Goal: Task Accomplishment & Management: Complete application form

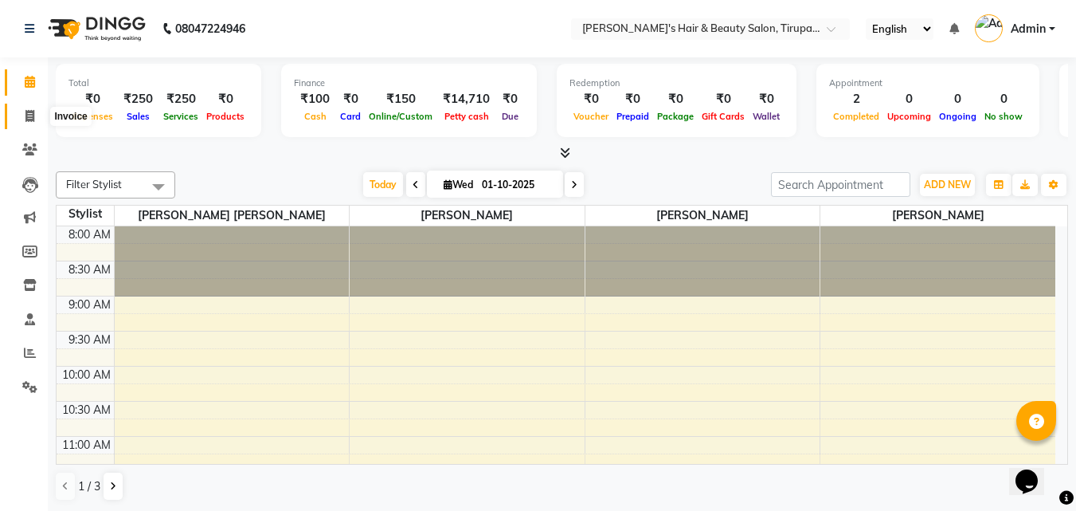
click at [26, 111] on icon at bounding box center [29, 116] width 9 height 12
select select "5401"
select select "service"
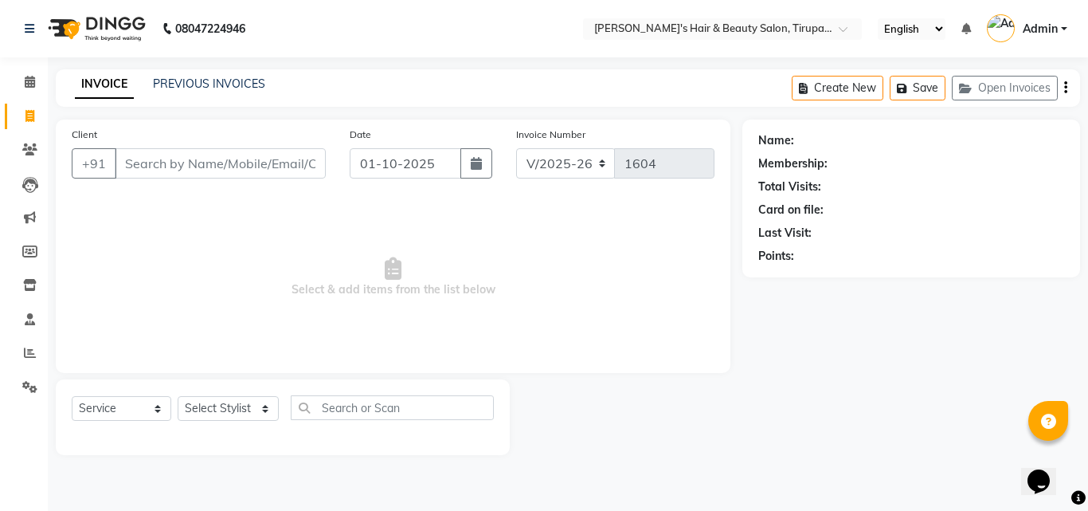
click at [148, 167] on input "Client" at bounding box center [220, 163] width 211 height 30
type input "8983982566"
click at [313, 166] on span "Add Client" at bounding box center [284, 163] width 63 height 16
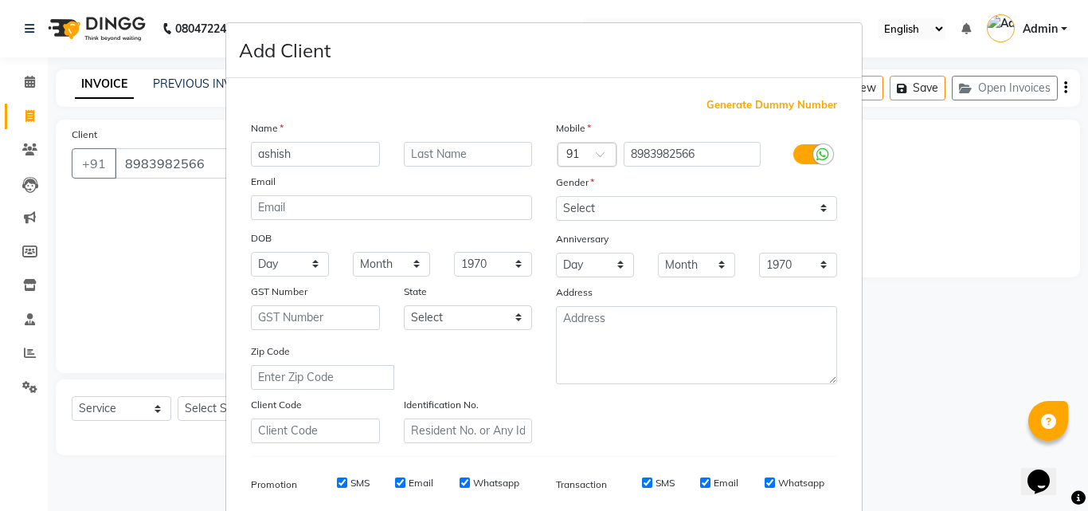
type input "ashish"
click at [412, 152] on input "text" at bounding box center [468, 154] width 129 height 25
type input "singh"
click at [597, 209] on select "Select [DEMOGRAPHIC_DATA] [DEMOGRAPHIC_DATA] Other Prefer Not To Say" at bounding box center [696, 208] width 281 height 25
select select "[DEMOGRAPHIC_DATA]"
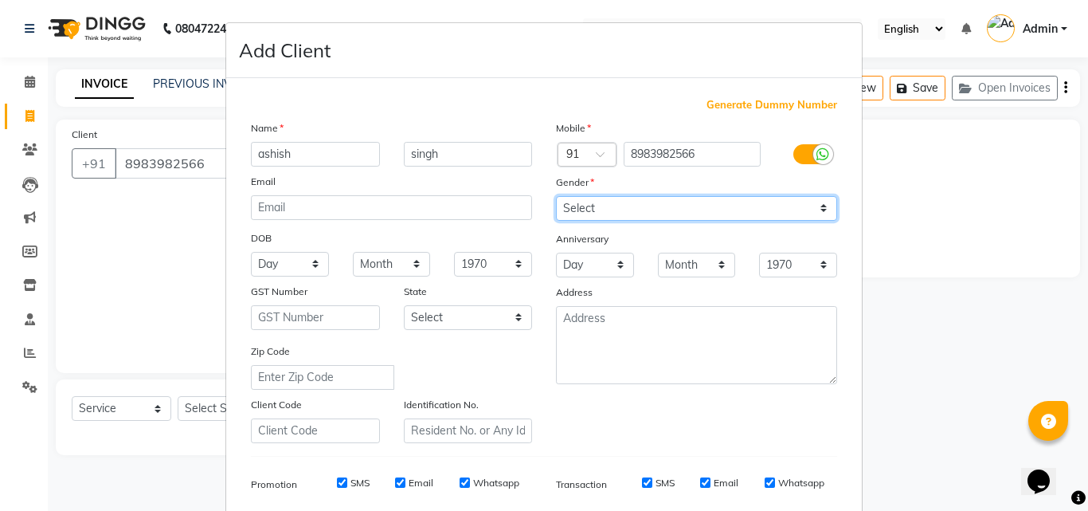
click at [556, 196] on select "Select [DEMOGRAPHIC_DATA] [DEMOGRAPHIC_DATA] Other Prefer Not To Say" at bounding box center [696, 208] width 281 height 25
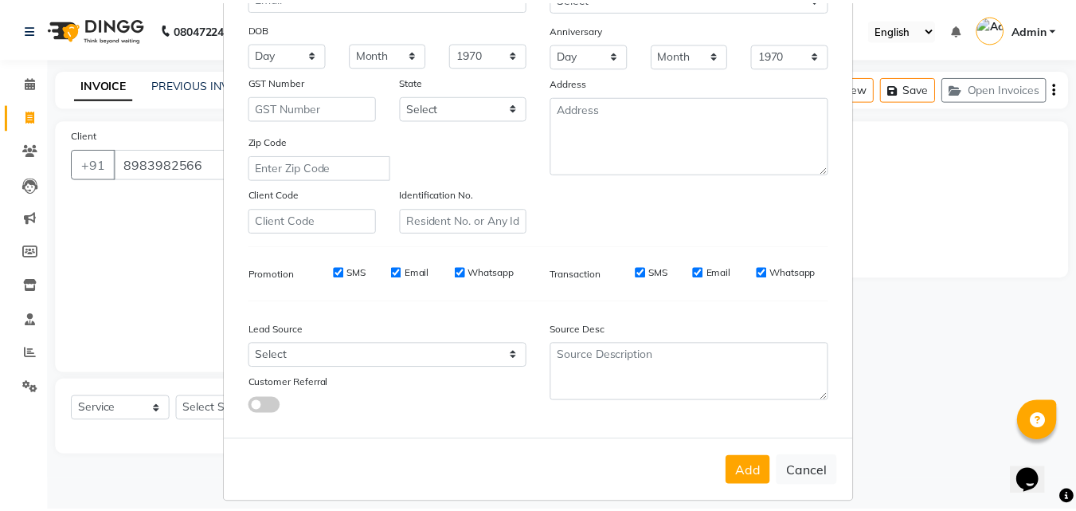
scroll to position [225, 0]
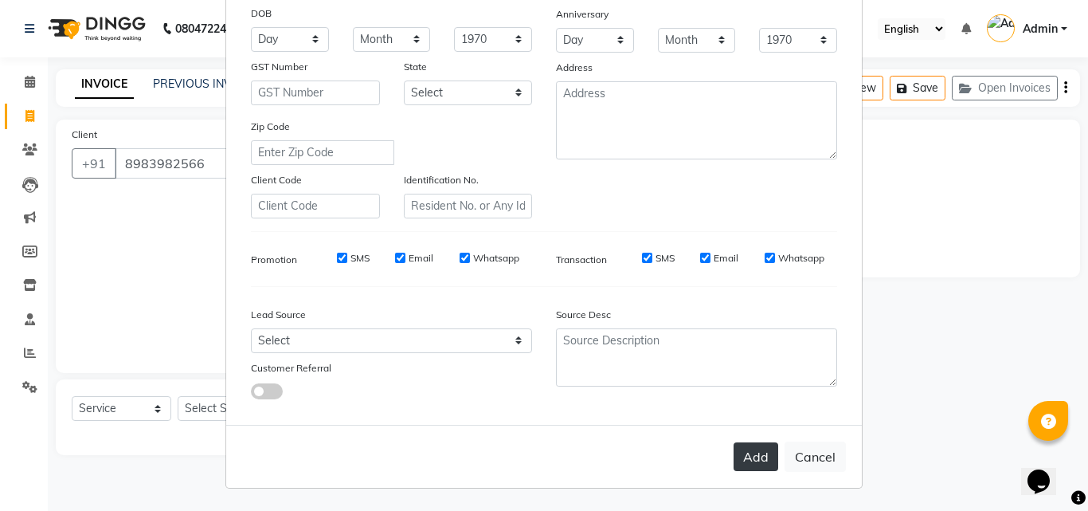
click at [753, 460] on button "Add" at bounding box center [756, 456] width 45 height 29
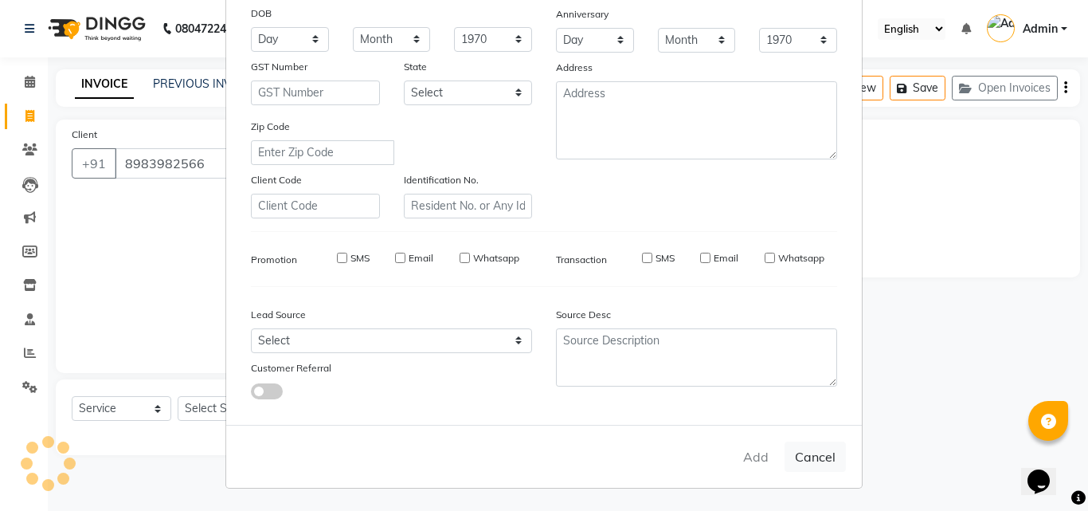
select select
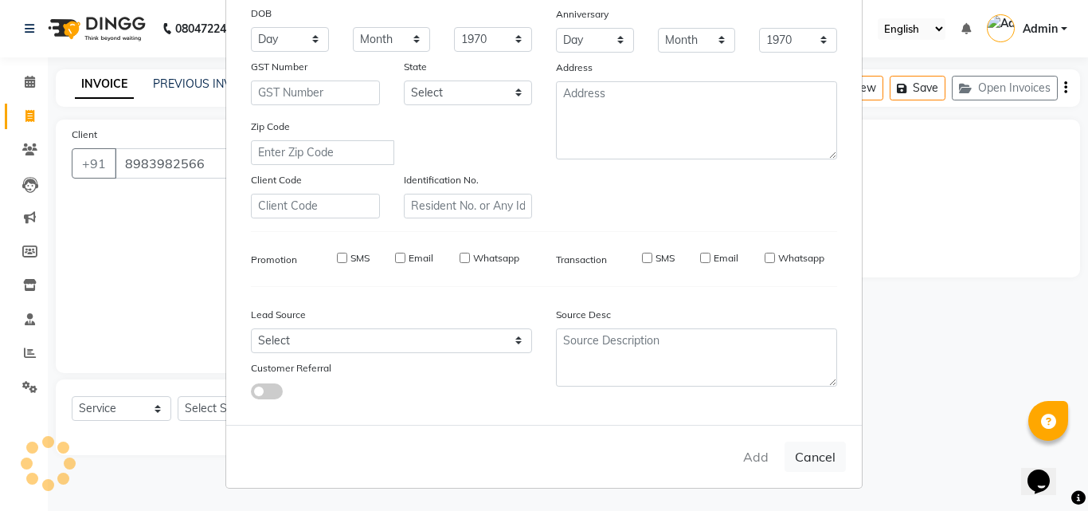
select select
checkbox input "false"
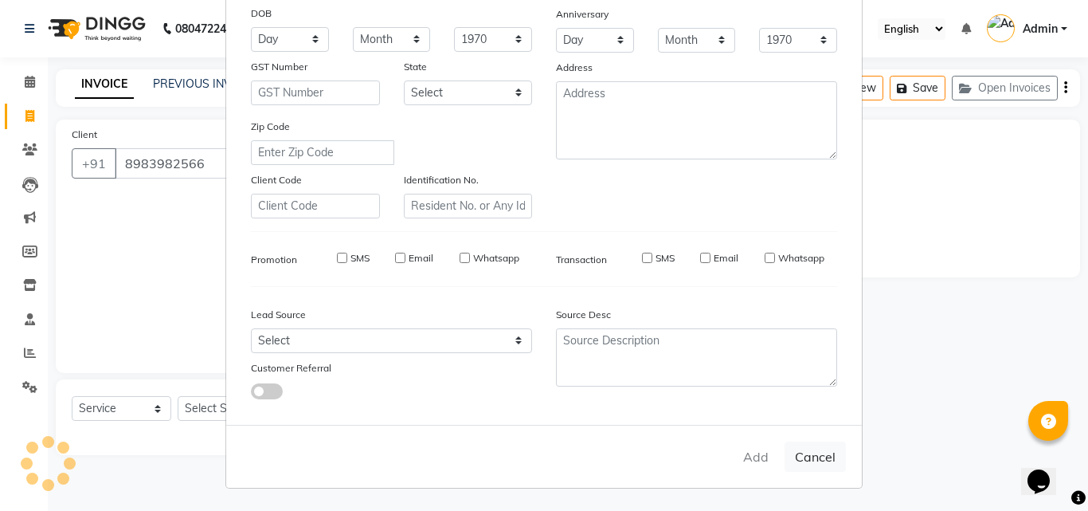
checkbox input "false"
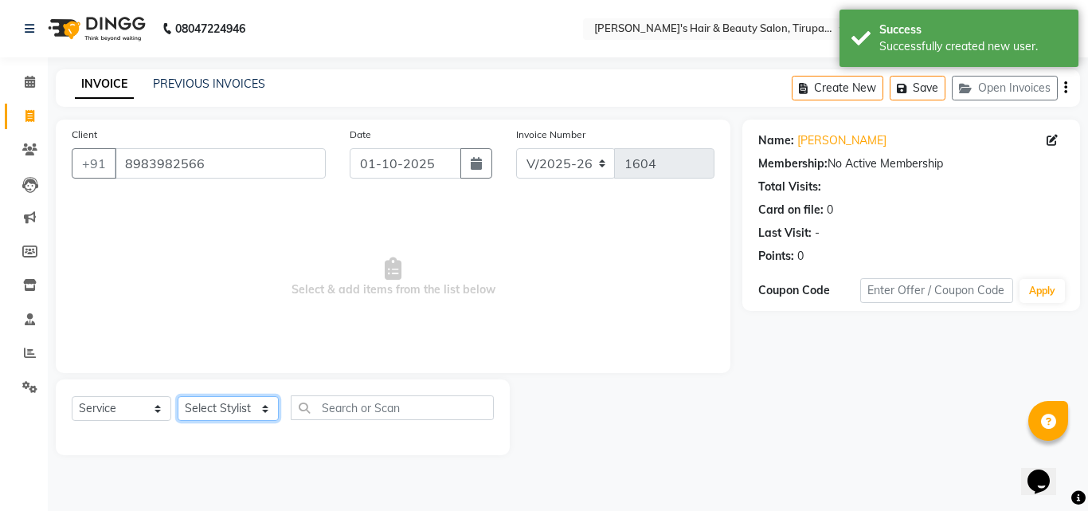
click at [230, 407] on select "Select Stylist [PERSON_NAME] [PERSON_NAME] Kajal [PERSON_NAME] [PERSON_NAME] [P…" at bounding box center [228, 408] width 101 height 25
select select "67903"
click at [178, 396] on select "Select Stylist [PERSON_NAME] [PERSON_NAME] Kajal [PERSON_NAME] [PERSON_NAME] [P…" at bounding box center [228, 408] width 101 height 25
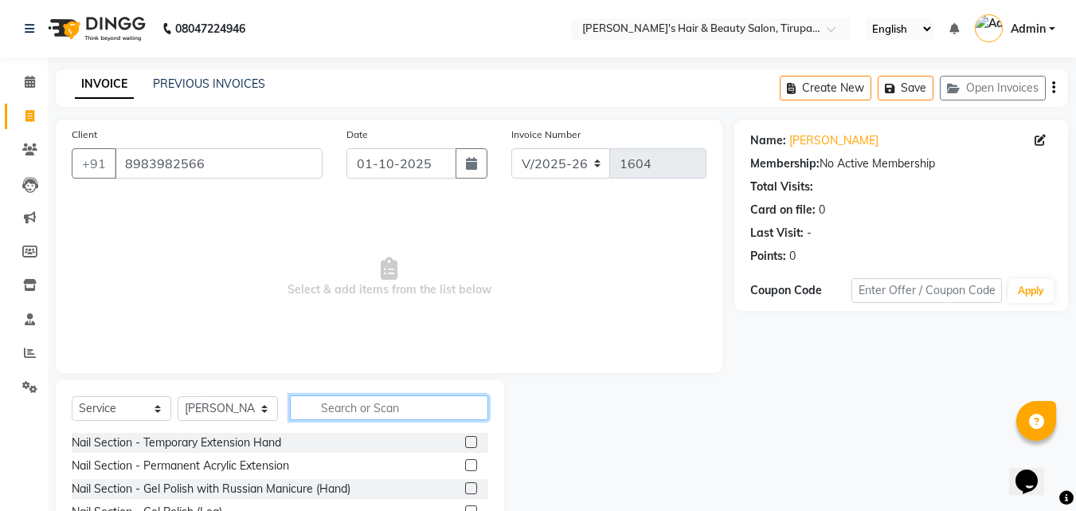
click at [327, 407] on input "text" at bounding box center [389, 407] width 198 height 25
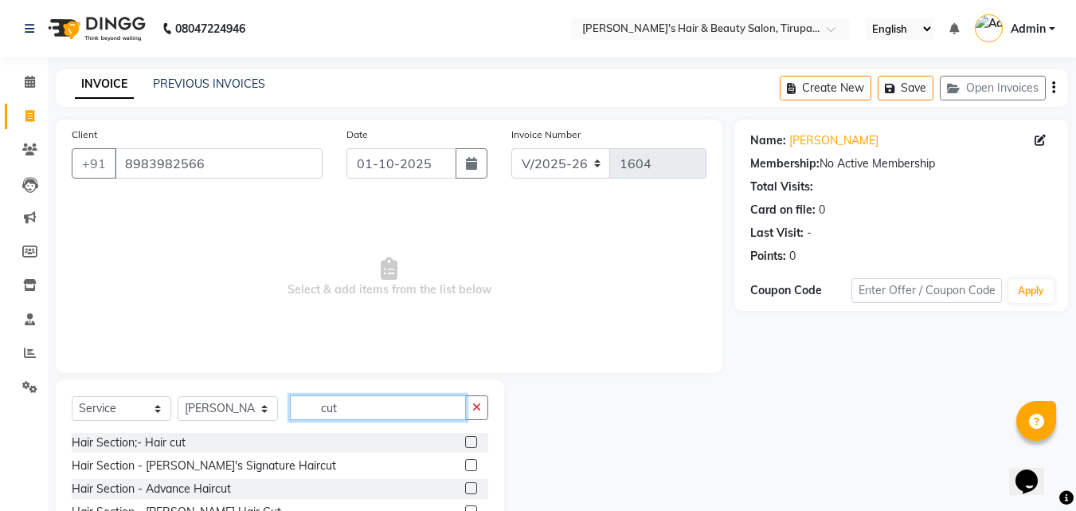
type input "cut"
click at [471, 438] on label at bounding box center [471, 442] width 12 height 12
click at [471, 438] on input "checkbox" at bounding box center [470, 442] width 10 height 10
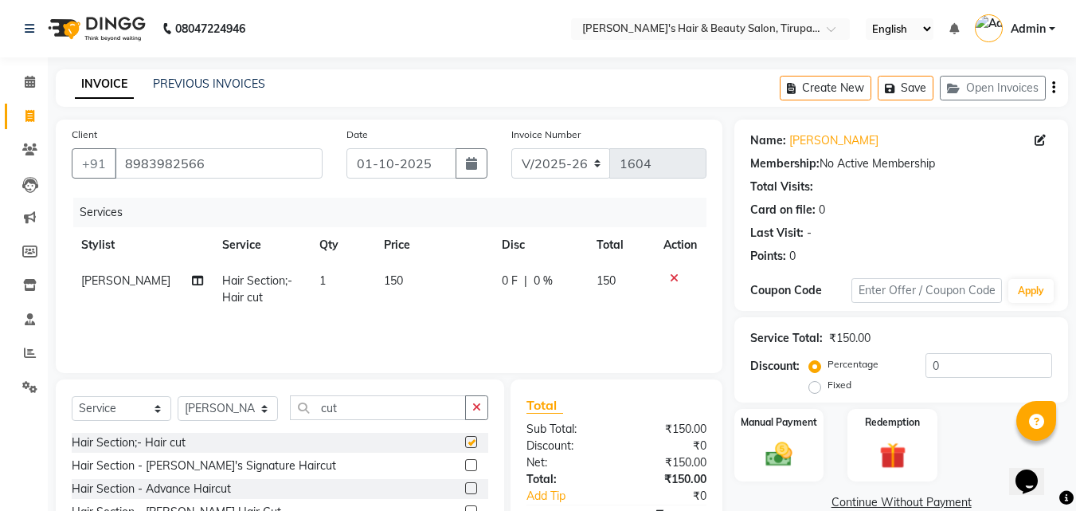
checkbox input "false"
click at [475, 409] on icon "button" at bounding box center [476, 406] width 9 height 11
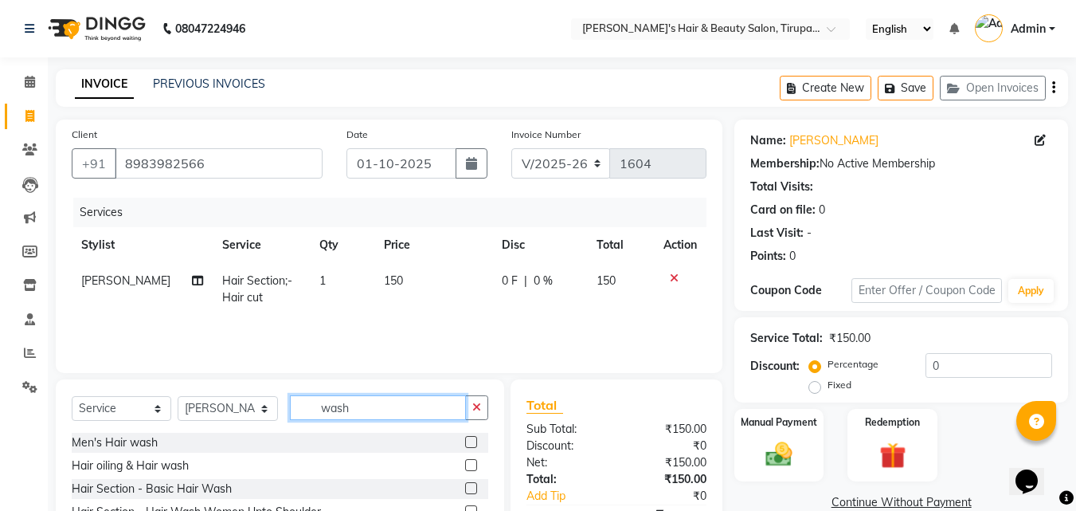
type input "wash"
click at [472, 438] on label at bounding box center [471, 442] width 12 height 12
click at [472, 438] on input "checkbox" at bounding box center [470, 442] width 10 height 10
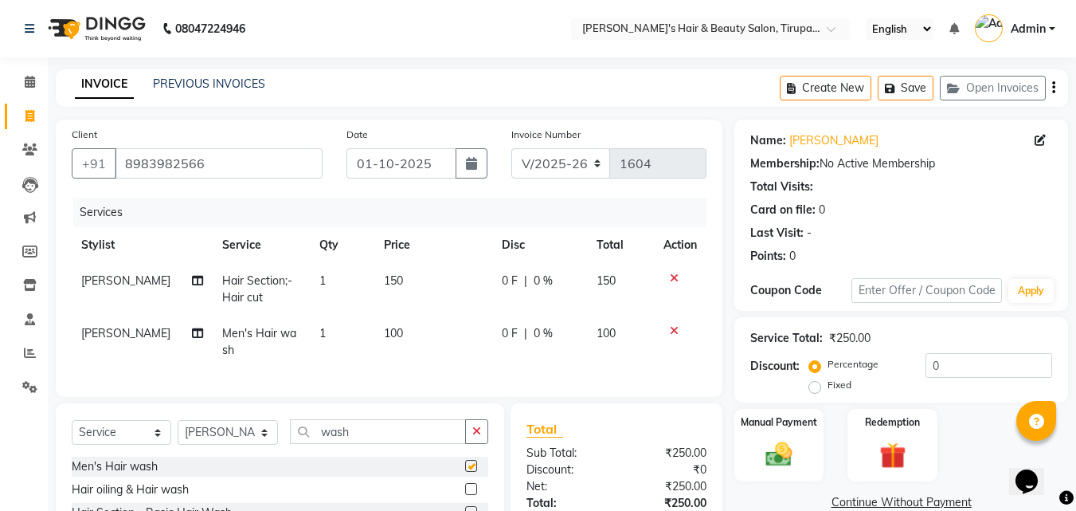
checkbox input "false"
click at [770, 461] on img at bounding box center [779, 454] width 45 height 32
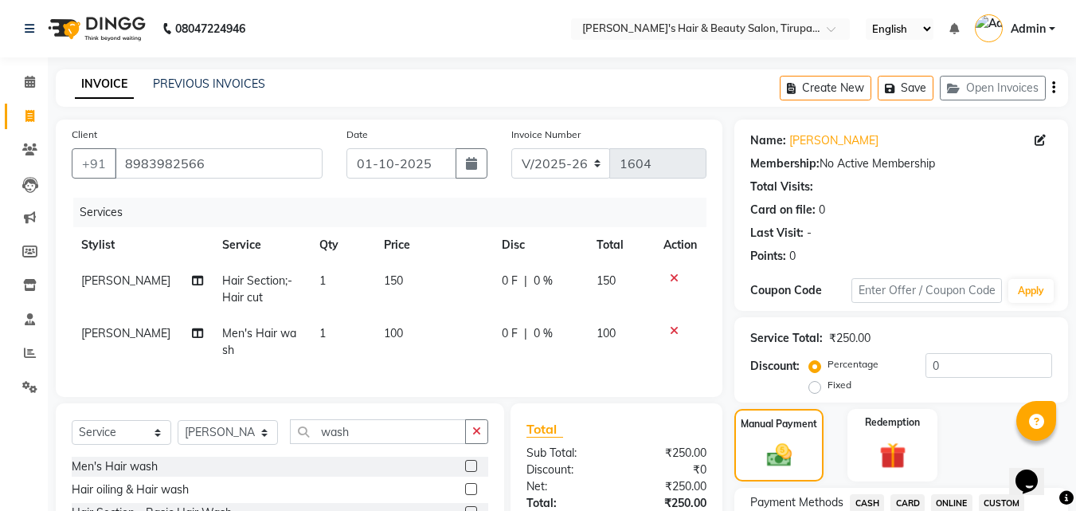
click at [868, 502] on span "CASH" at bounding box center [867, 503] width 34 height 18
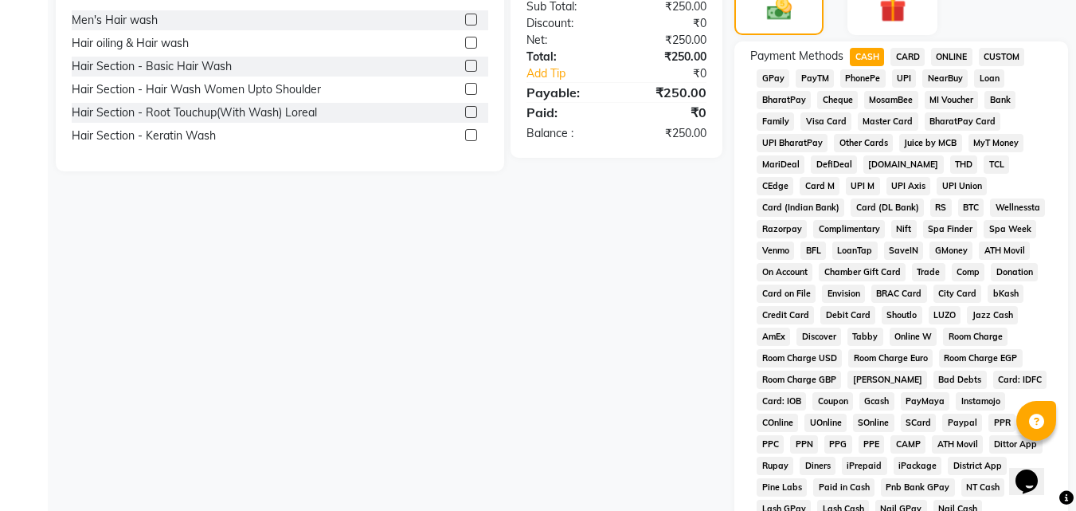
scroll to position [707, 0]
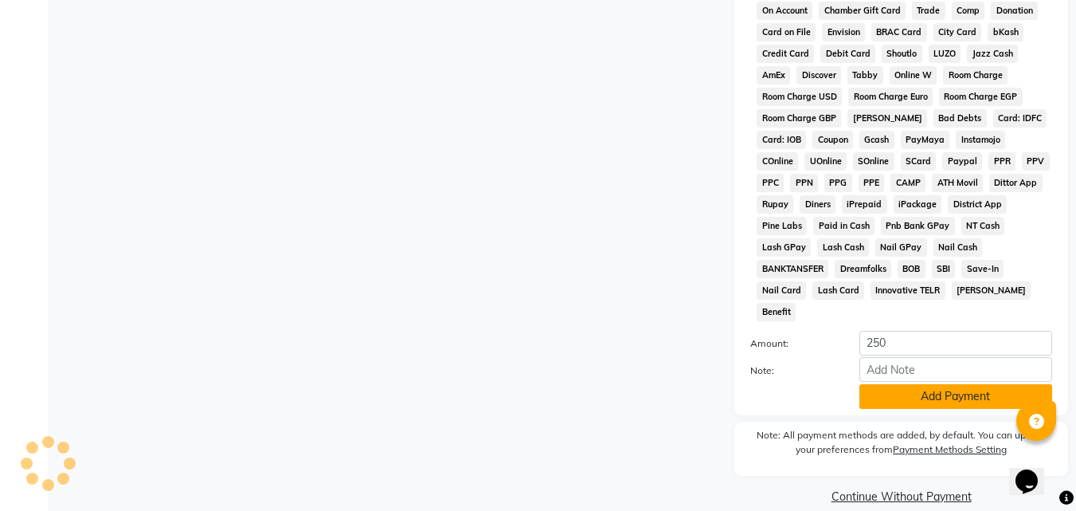
click at [914, 384] on button "Add Payment" at bounding box center [955, 396] width 193 height 25
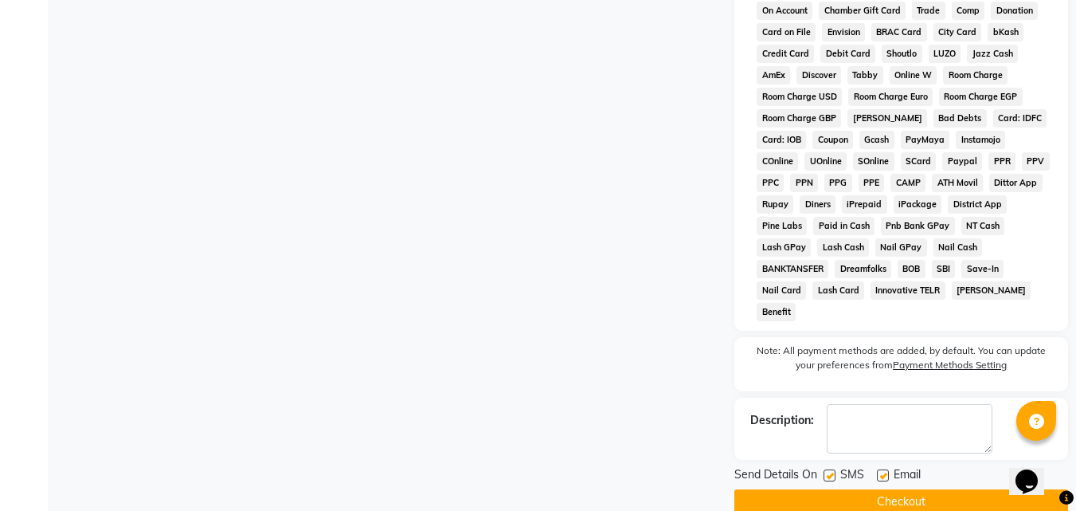
click at [878, 489] on button "Checkout" at bounding box center [901, 501] width 334 height 25
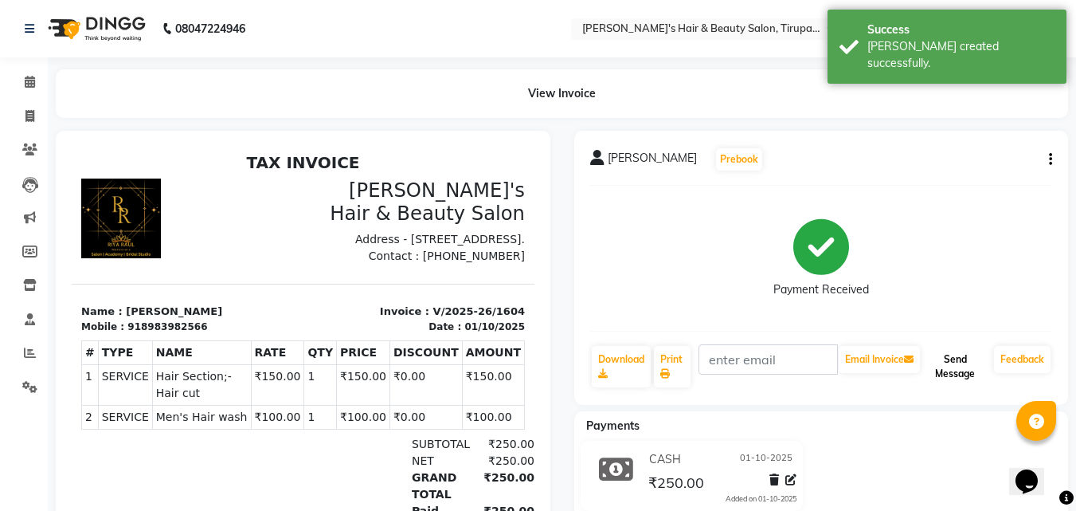
click at [949, 370] on button "Send Message" at bounding box center [955, 366] width 65 height 41
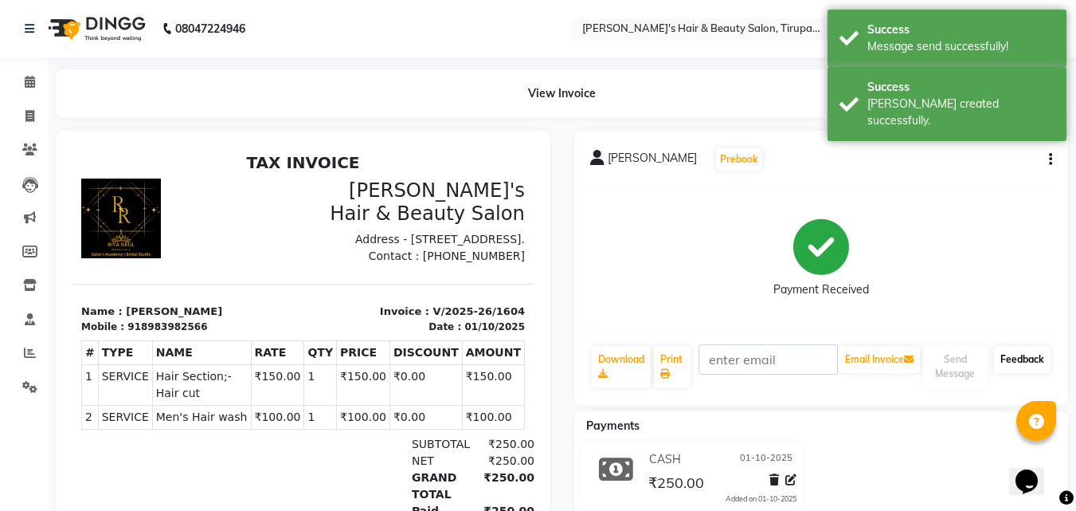
click at [1018, 356] on link "Feedback" at bounding box center [1022, 359] width 57 height 27
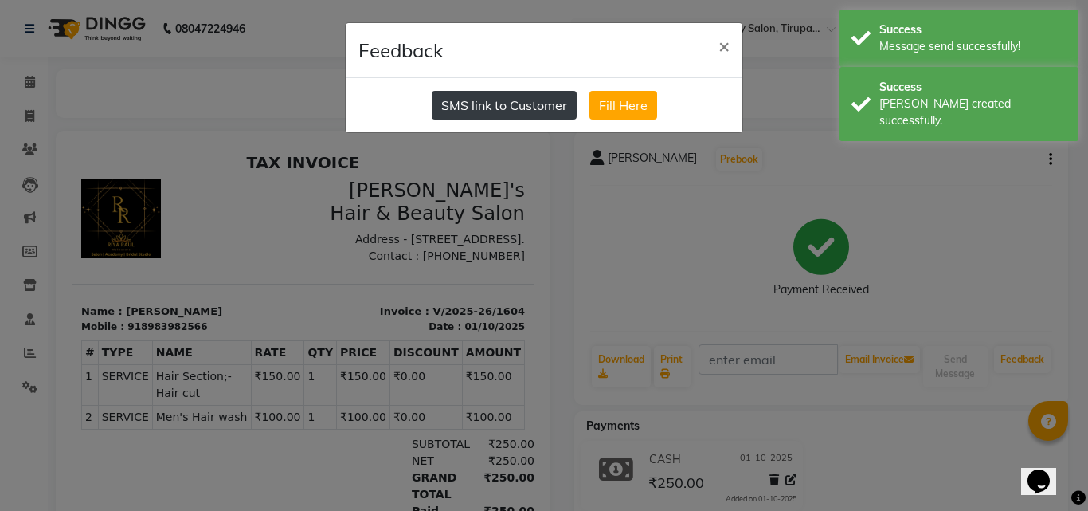
click at [513, 104] on button "SMS link to Customer" at bounding box center [504, 105] width 145 height 29
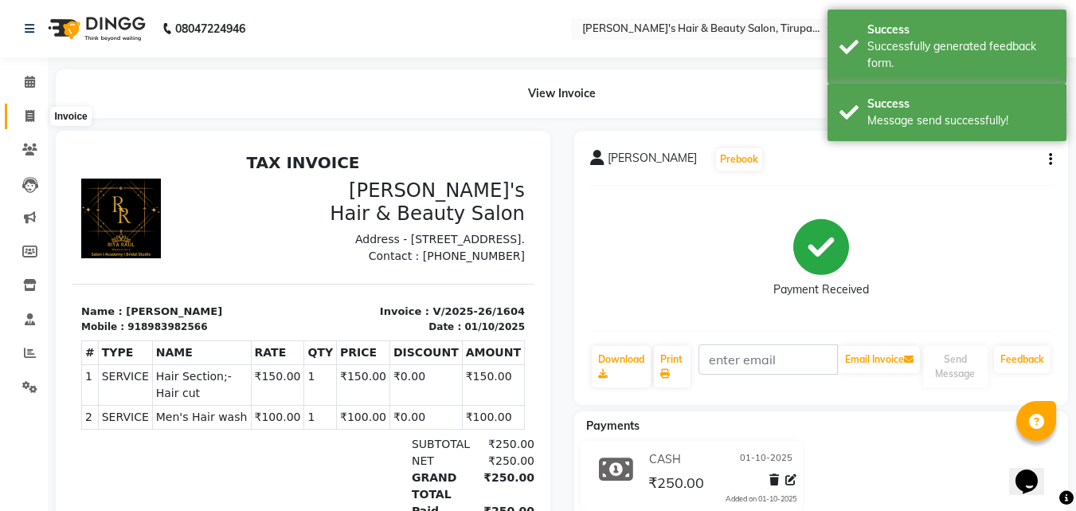
click at [29, 114] on icon at bounding box center [29, 116] width 9 height 12
select select "5401"
select select "service"
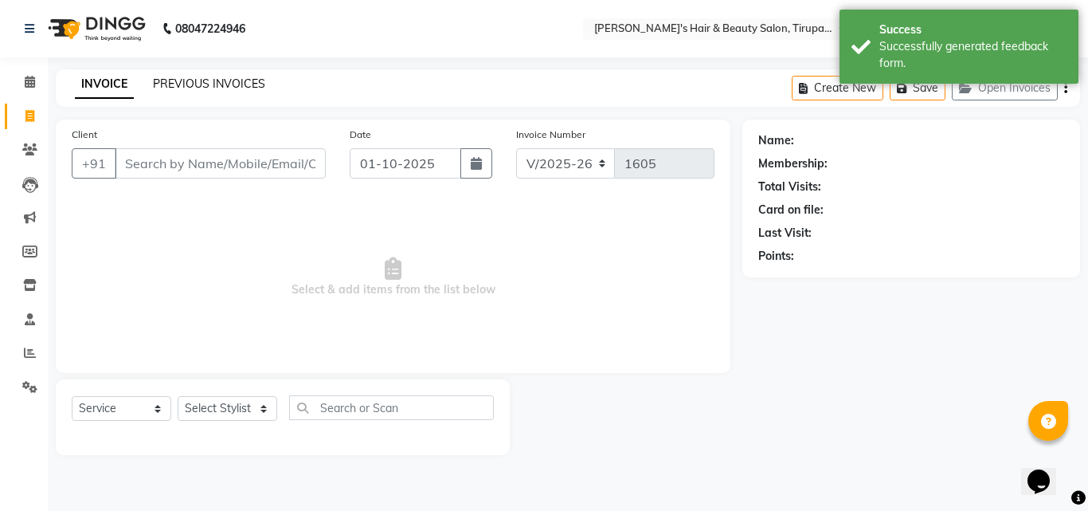
click at [186, 82] on link "PREVIOUS INVOICES" at bounding box center [209, 83] width 112 height 14
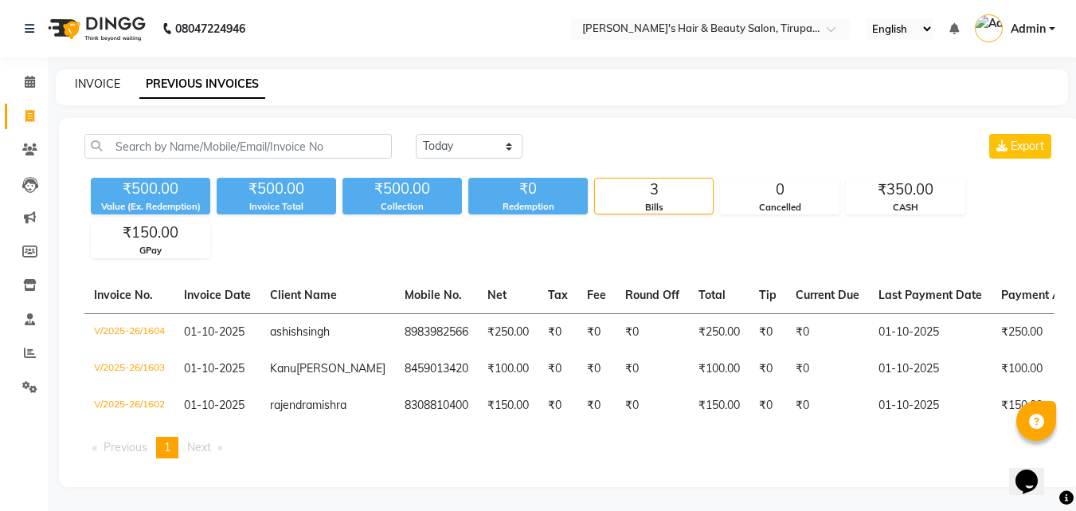
click at [89, 81] on link "INVOICE" at bounding box center [97, 83] width 45 height 14
select select "service"
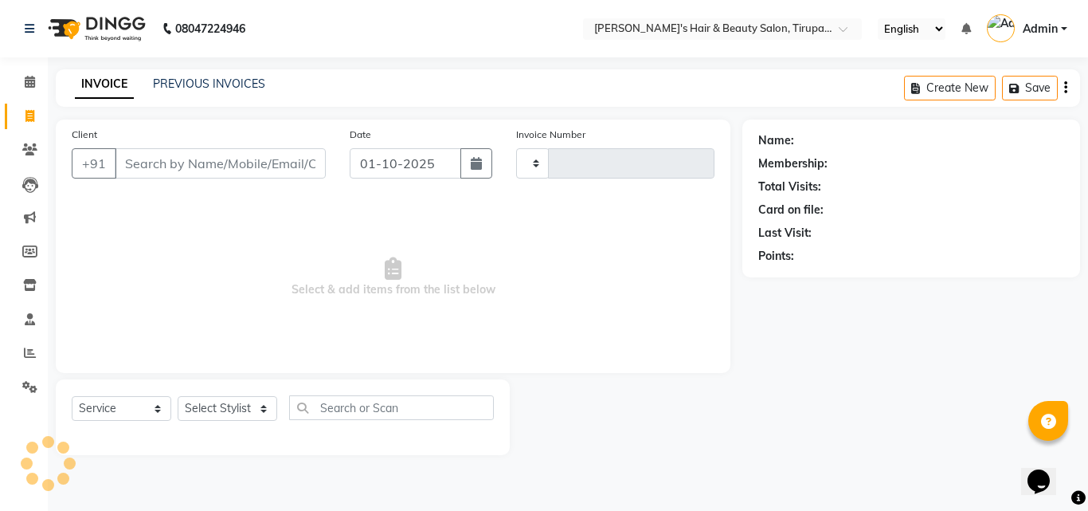
type input "1605"
select select "5401"
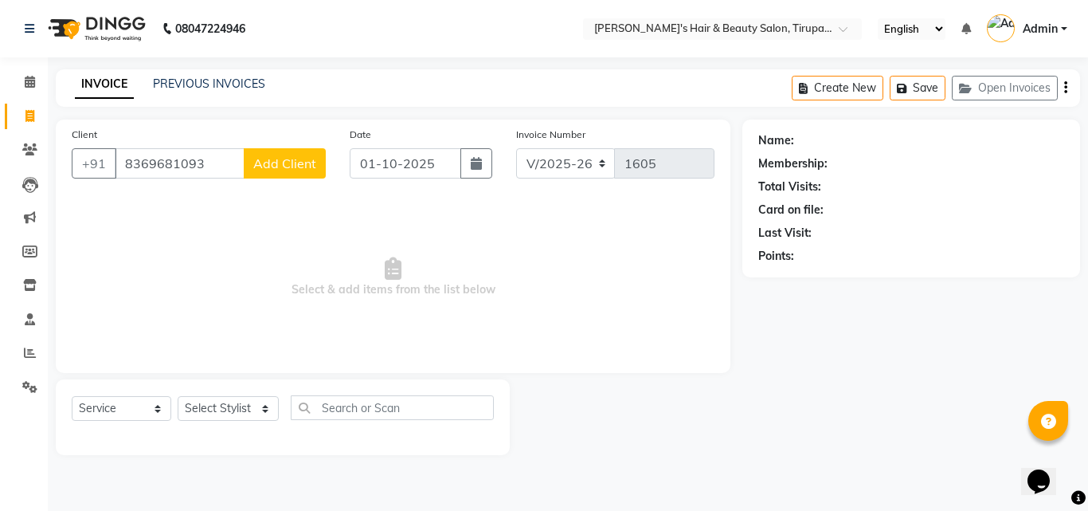
type input "8369681093"
click at [271, 170] on span "Add Client" at bounding box center [284, 163] width 63 height 16
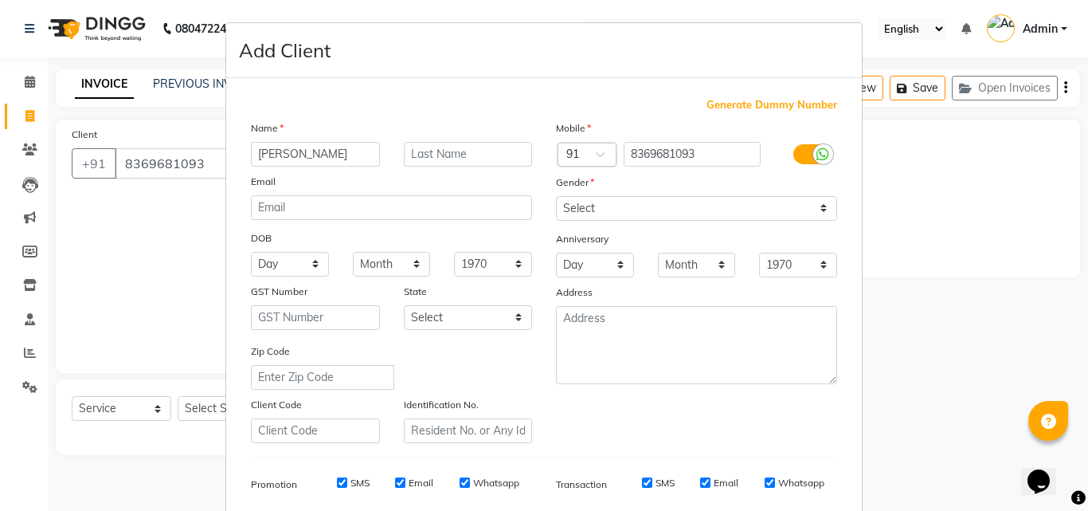
type input "[PERSON_NAME]"
click at [432, 155] on input "text" at bounding box center [468, 154] width 129 height 25
type input "jadhav"
click at [605, 206] on select "Select [DEMOGRAPHIC_DATA] [DEMOGRAPHIC_DATA] Other Prefer Not To Say" at bounding box center [696, 208] width 281 height 25
select select "[DEMOGRAPHIC_DATA]"
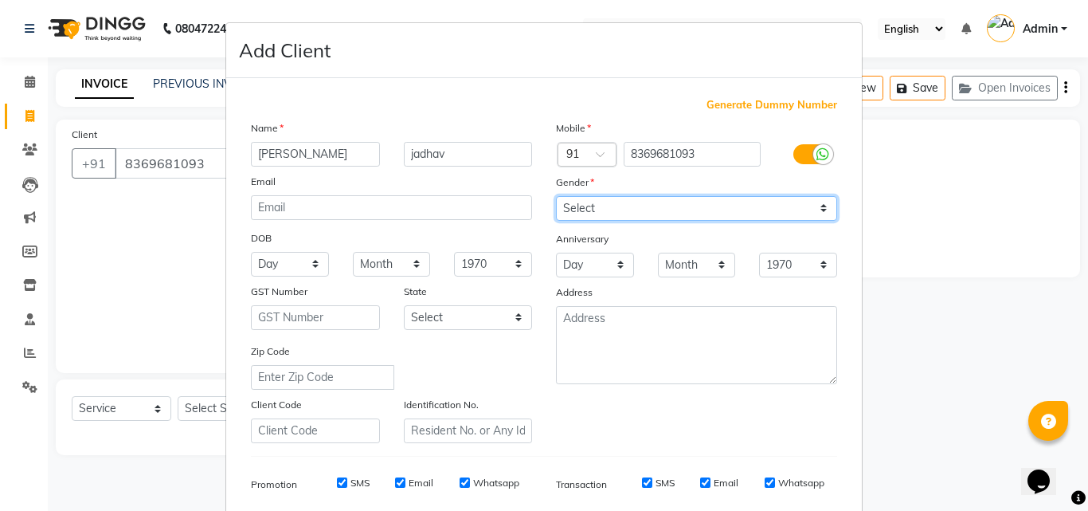
click at [556, 196] on select "Select [DEMOGRAPHIC_DATA] [DEMOGRAPHIC_DATA] Other Prefer Not To Say" at bounding box center [696, 208] width 281 height 25
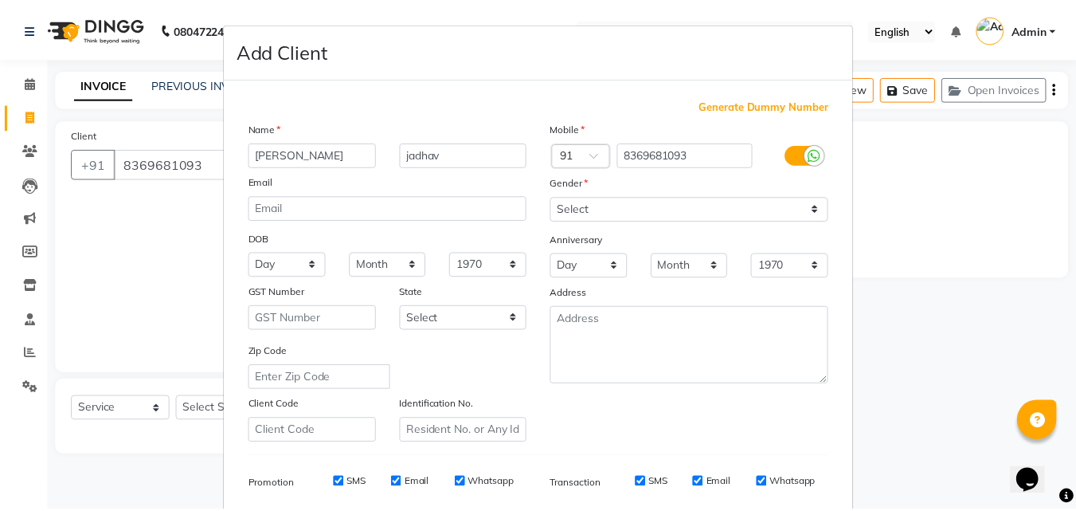
scroll to position [225, 0]
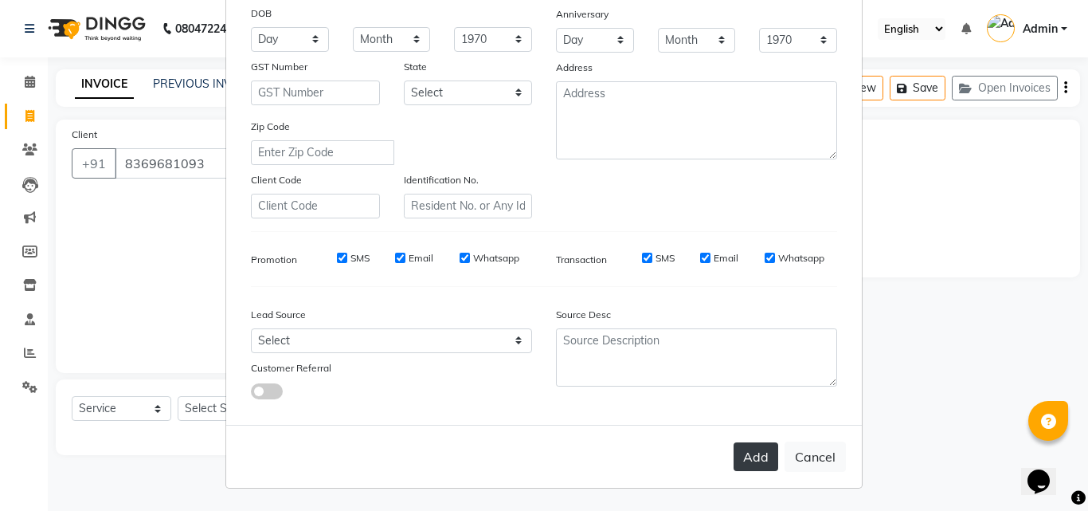
click at [757, 450] on button "Add" at bounding box center [756, 456] width 45 height 29
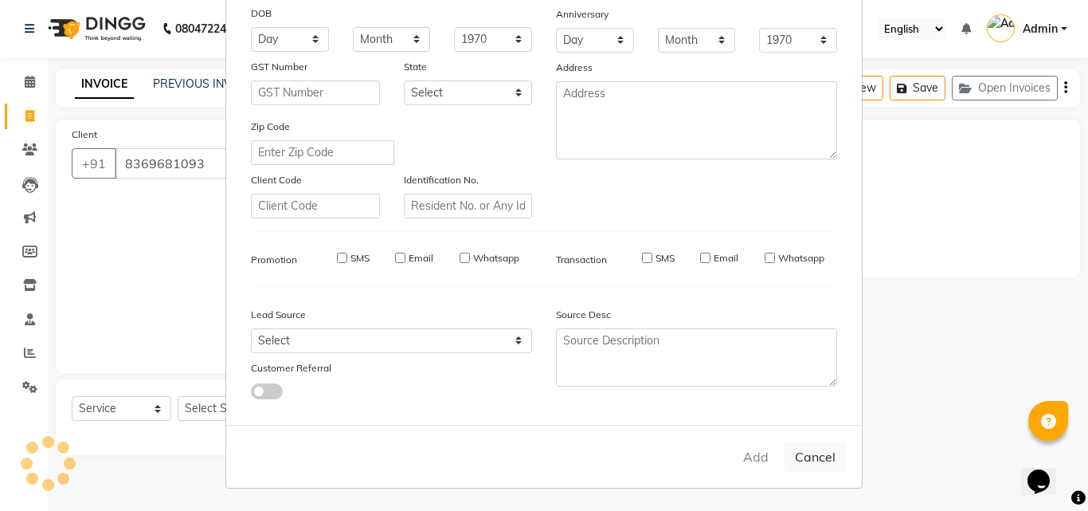
select select
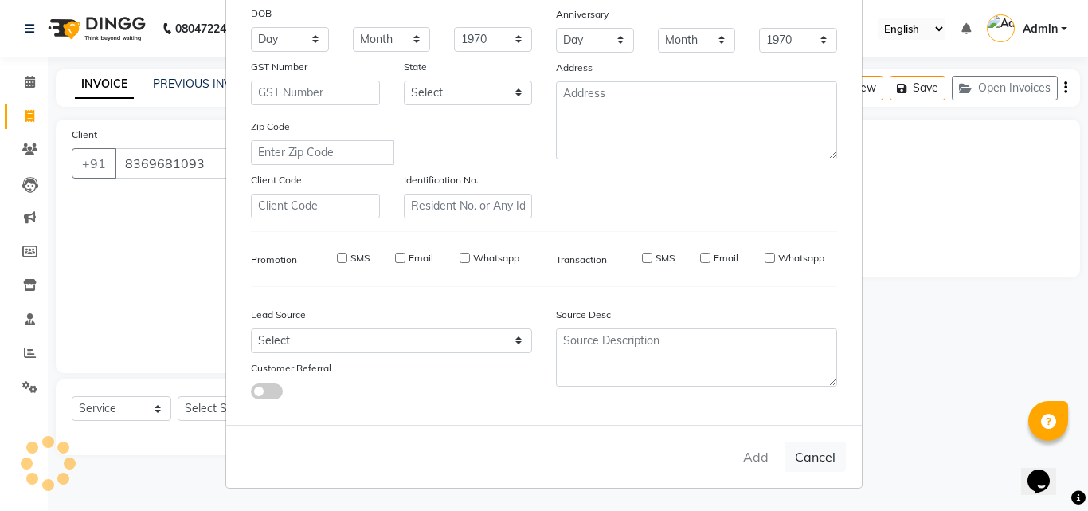
select select
checkbox input "false"
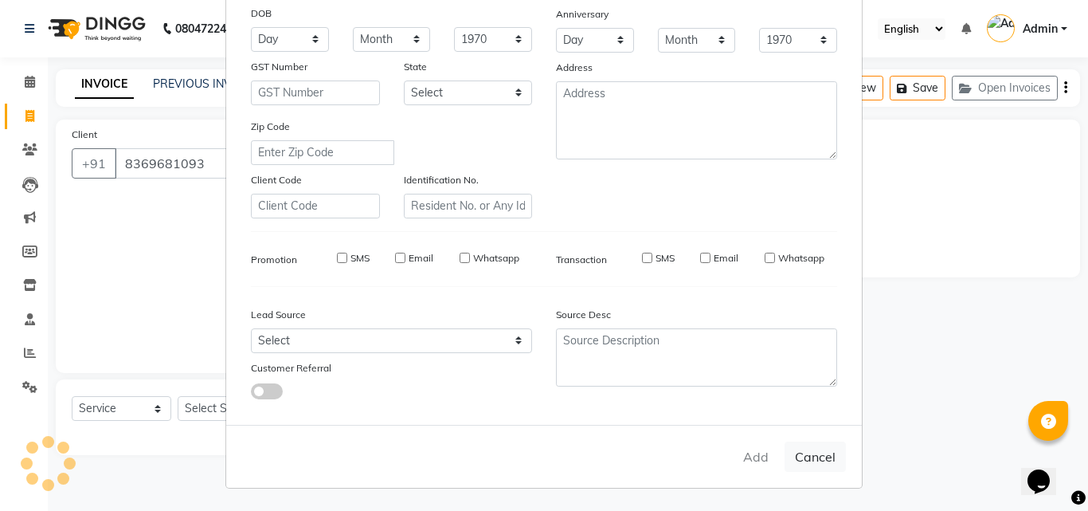
checkbox input "false"
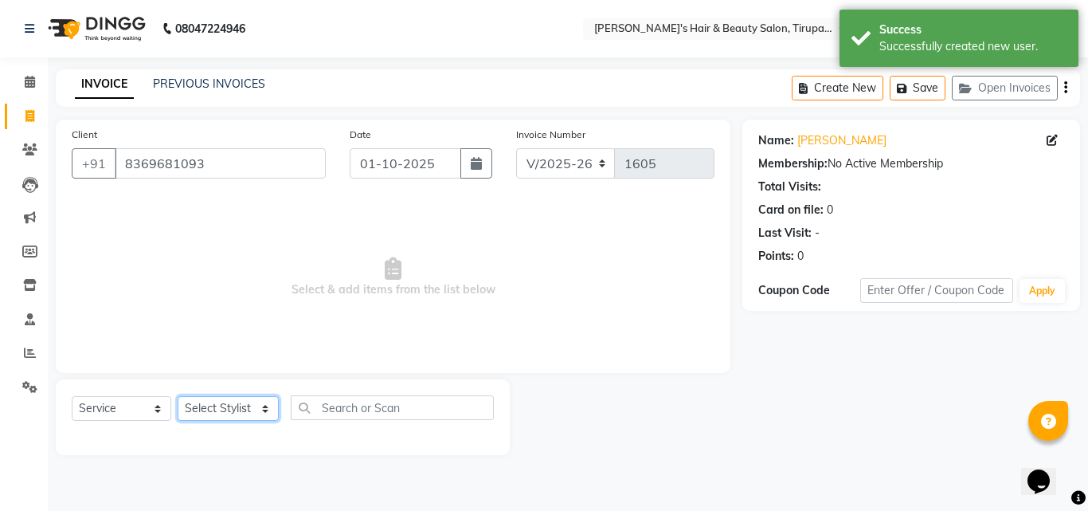
click at [250, 400] on select "Select Stylist [PERSON_NAME] [PERSON_NAME] Kajal [PERSON_NAME] [PERSON_NAME] [P…" at bounding box center [228, 408] width 101 height 25
select select "36412"
click at [178, 396] on select "Select Stylist [PERSON_NAME] [PERSON_NAME] Kajal [PERSON_NAME] [PERSON_NAME] [P…" at bounding box center [228, 408] width 101 height 25
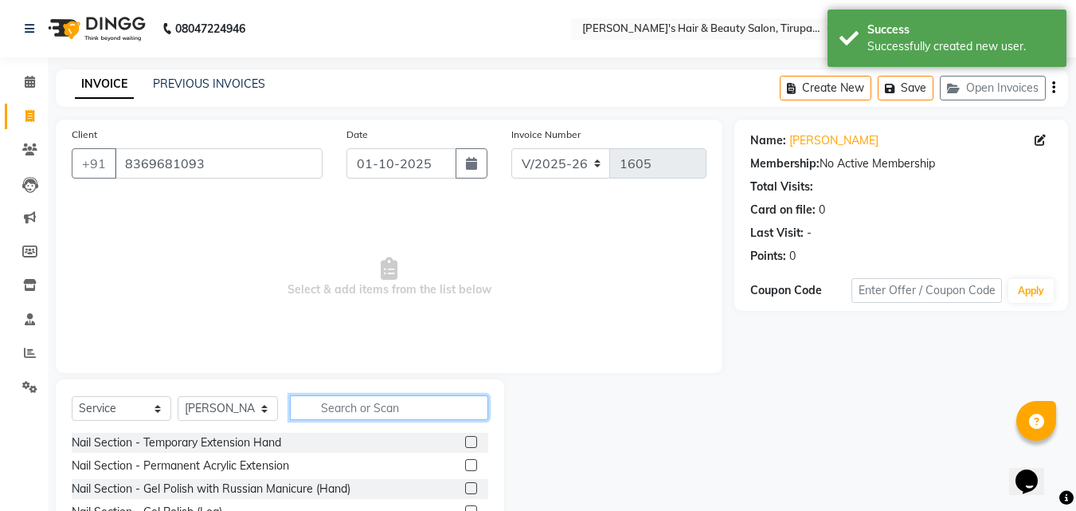
click at [389, 408] on input "text" at bounding box center [389, 407] width 198 height 25
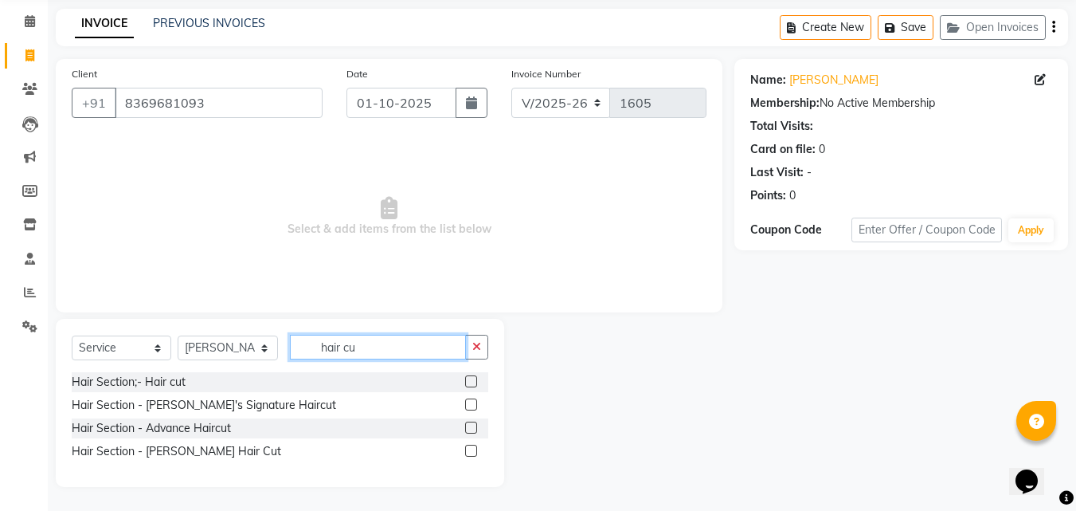
scroll to position [61, 0]
type input "hair cu"
click at [470, 425] on label at bounding box center [471, 427] width 12 height 12
click at [470, 425] on input "checkbox" at bounding box center [470, 428] width 10 height 10
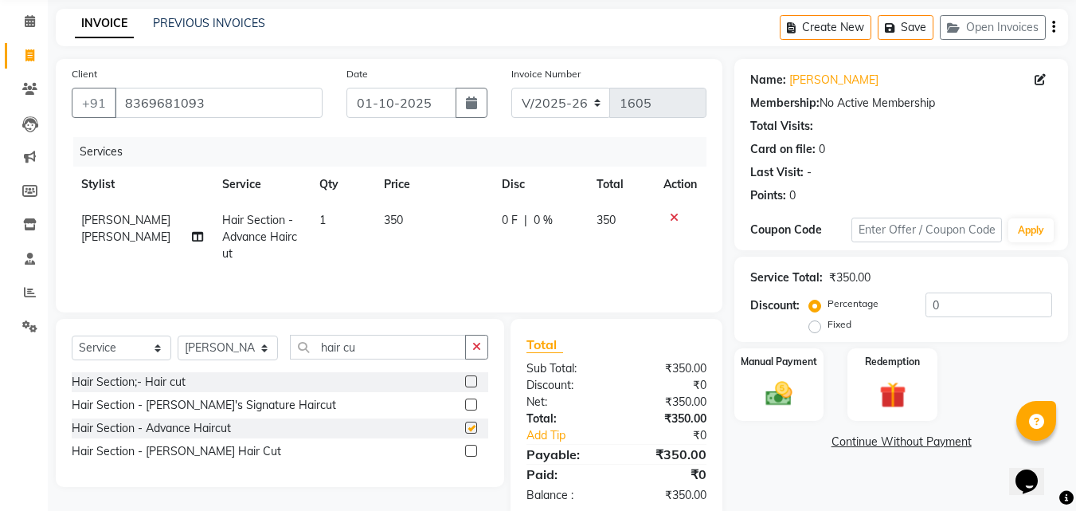
checkbox input "false"
click at [773, 397] on img at bounding box center [779, 394] width 45 height 32
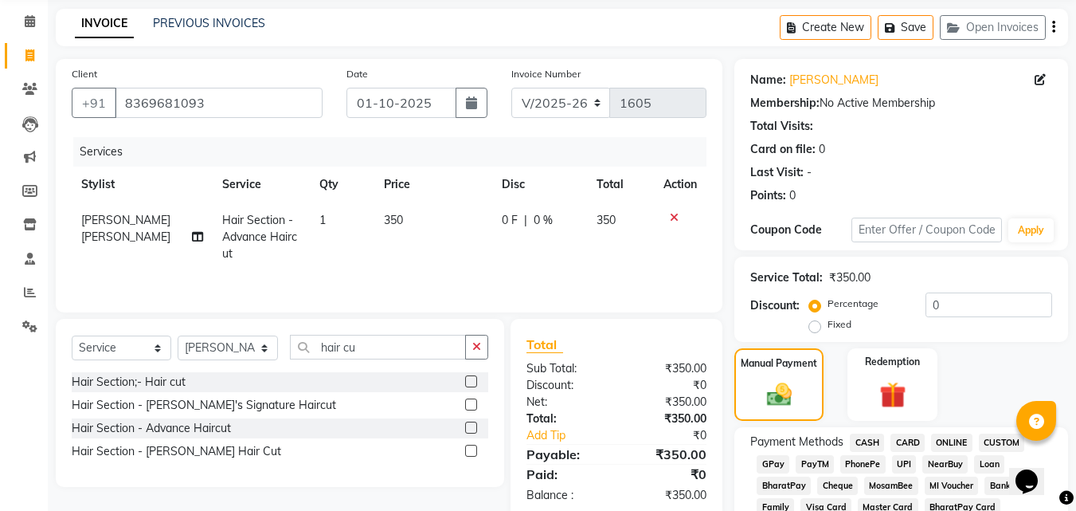
click at [864, 443] on span "CASH" at bounding box center [867, 442] width 34 height 18
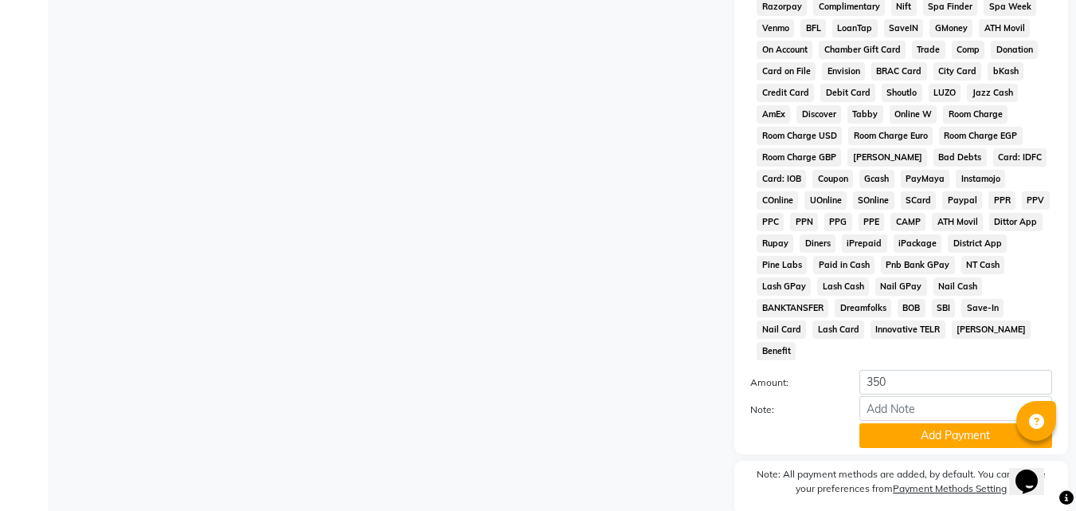
scroll to position [707, 0]
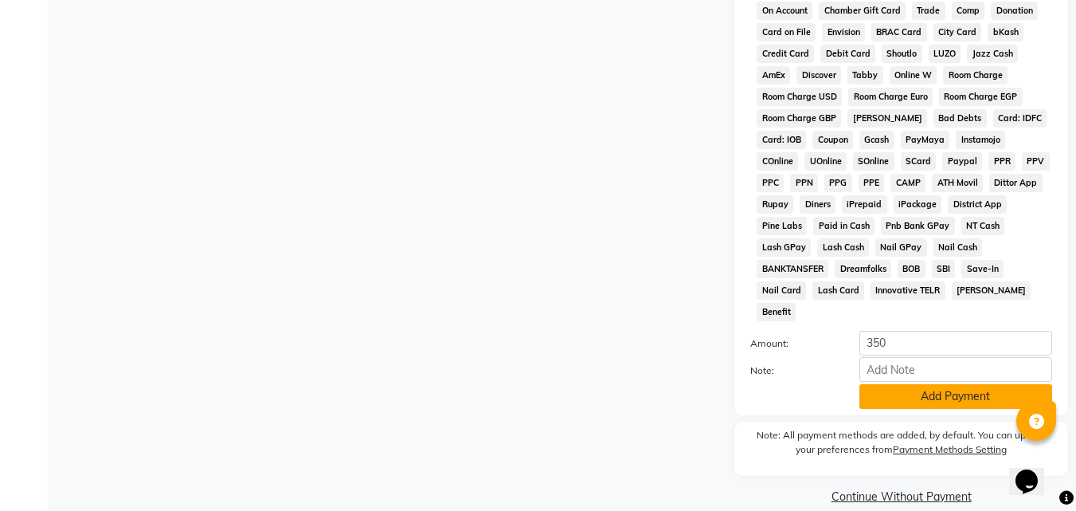
click at [1002, 384] on button "Add Payment" at bounding box center [955, 396] width 193 height 25
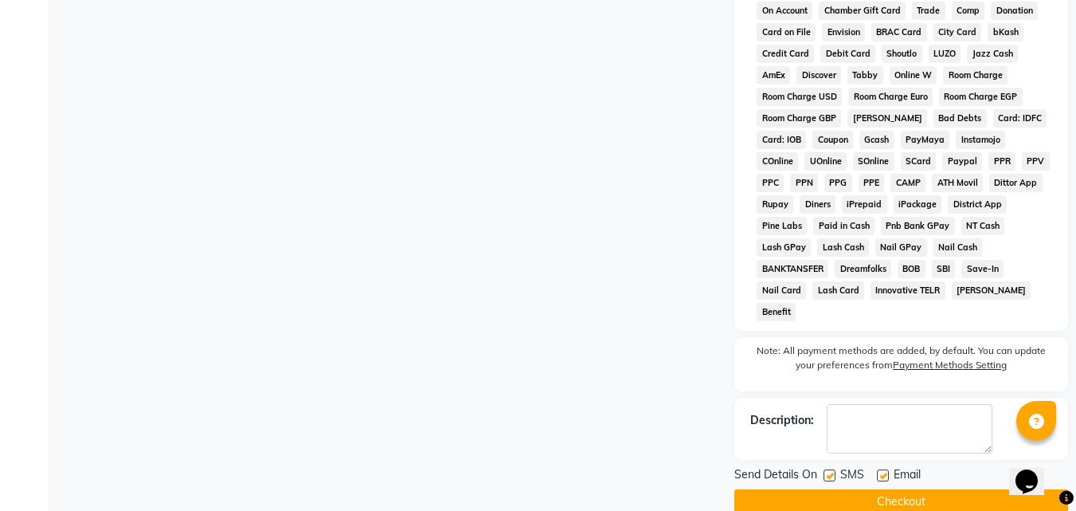
click at [981, 489] on button "Checkout" at bounding box center [901, 501] width 334 height 25
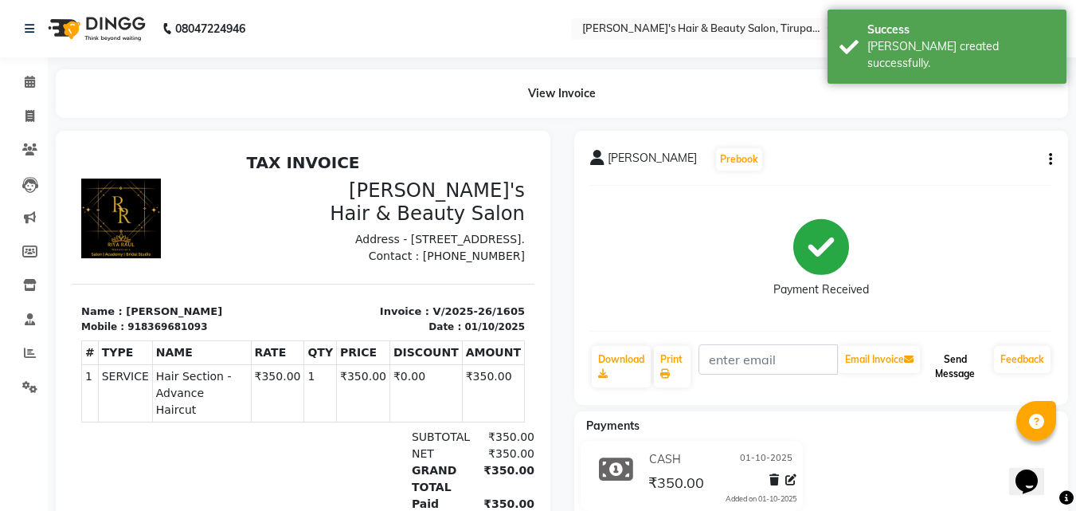
click at [962, 370] on button "Send Message" at bounding box center [955, 366] width 65 height 41
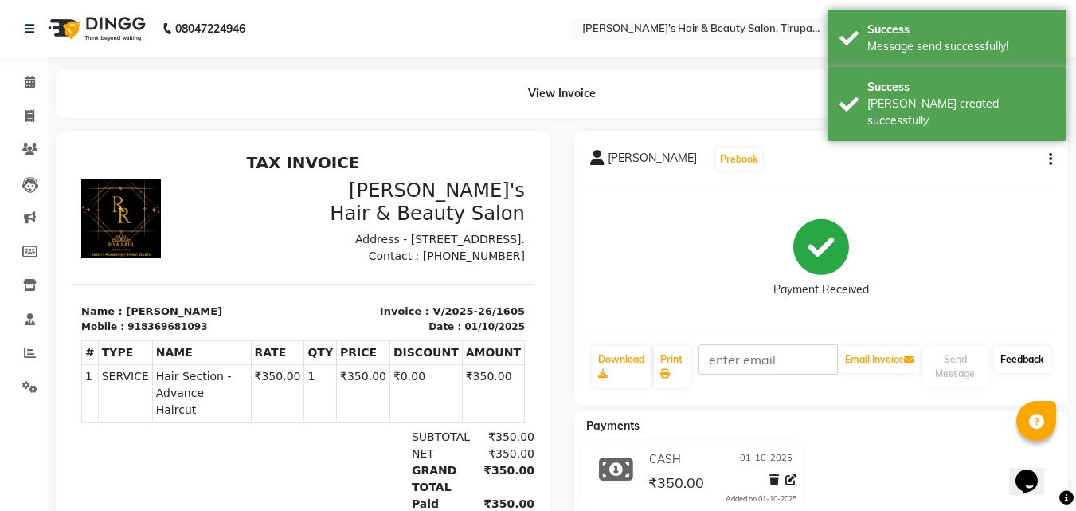
click at [1011, 358] on link "Feedback" at bounding box center [1022, 359] width 57 height 27
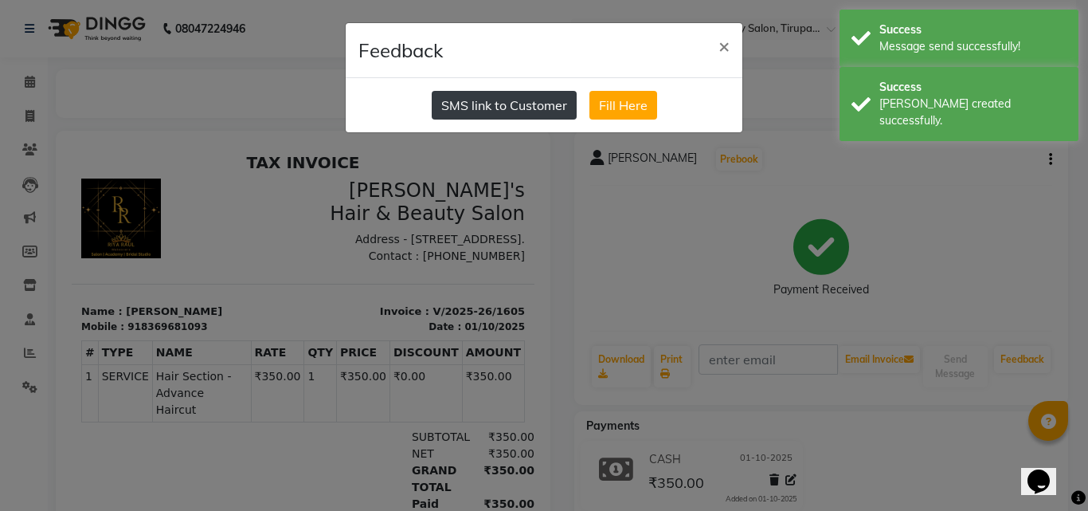
click at [439, 104] on button "SMS link to Customer" at bounding box center [504, 105] width 145 height 29
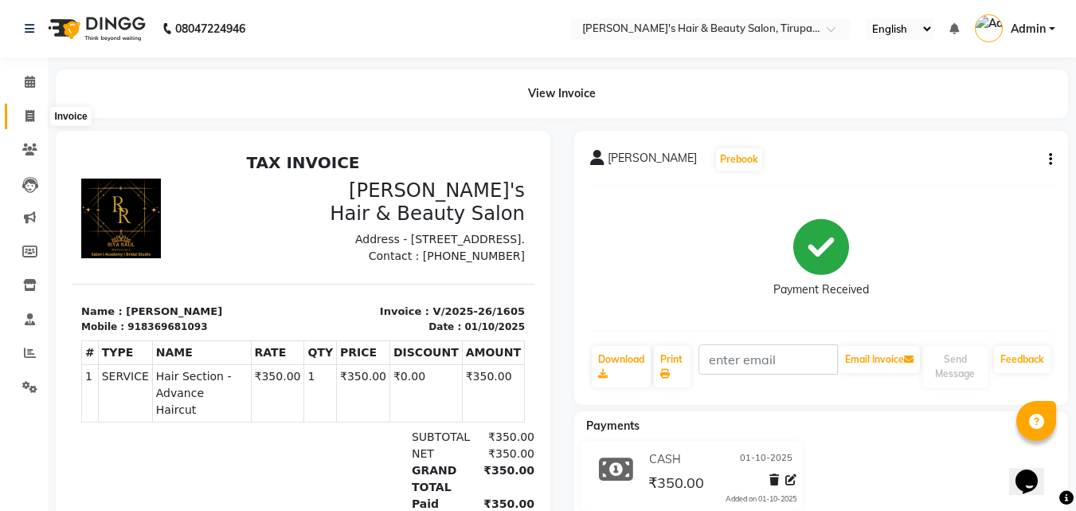
click at [21, 115] on span at bounding box center [30, 117] width 28 height 18
select select "5401"
select select "service"
